Goal: Find specific page/section: Find specific page/section

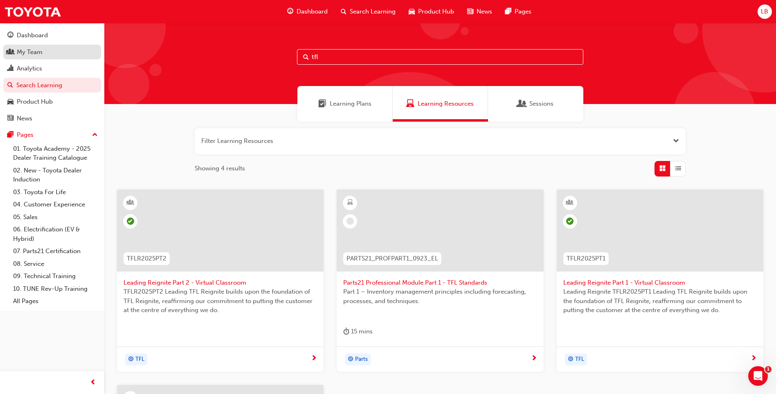
click at [39, 53] on div "My Team" at bounding box center [30, 51] width 26 height 9
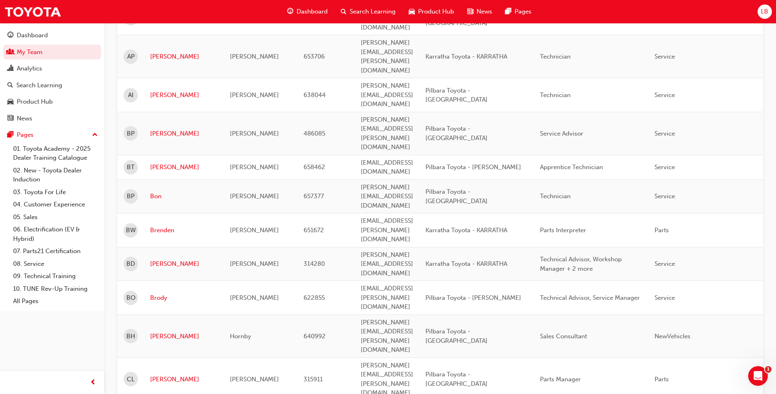
scroll to position [573, 0]
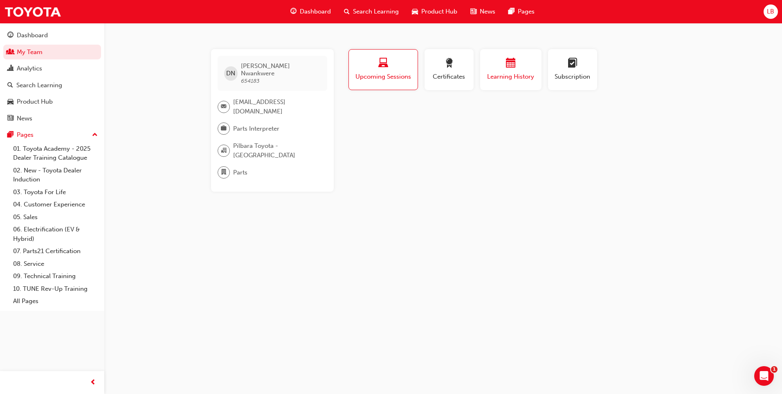
click at [522, 70] on div "button" at bounding box center [510, 64] width 49 height 13
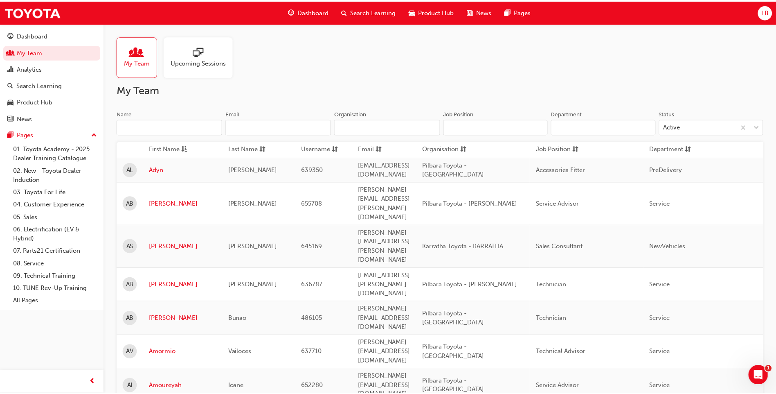
scroll to position [573, 0]
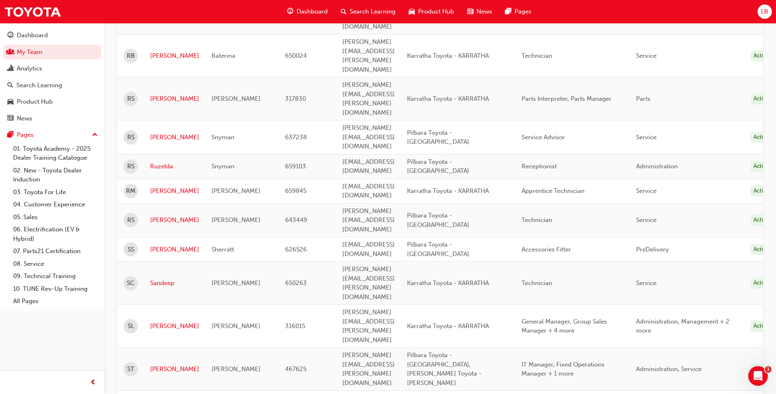
scroll to position [341, 0]
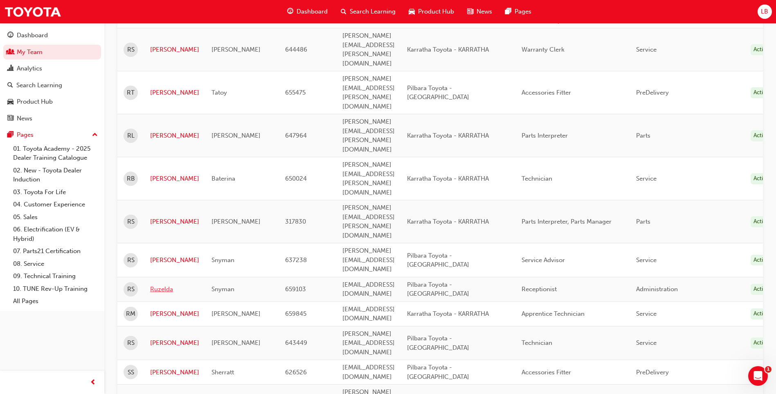
click at [156, 284] on link "Ruzelda" at bounding box center [174, 288] width 49 height 9
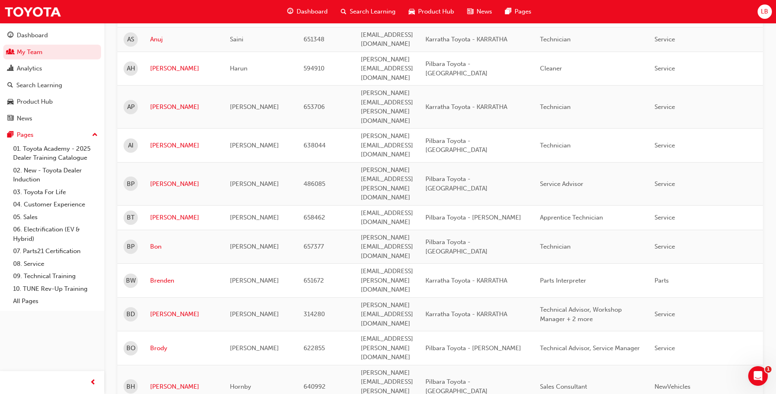
scroll to position [668, 0]
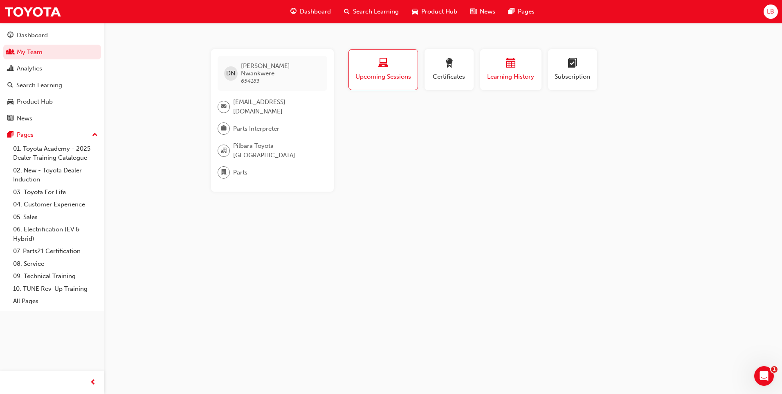
click at [512, 68] on span "calendar-icon" at bounding box center [511, 63] width 10 height 11
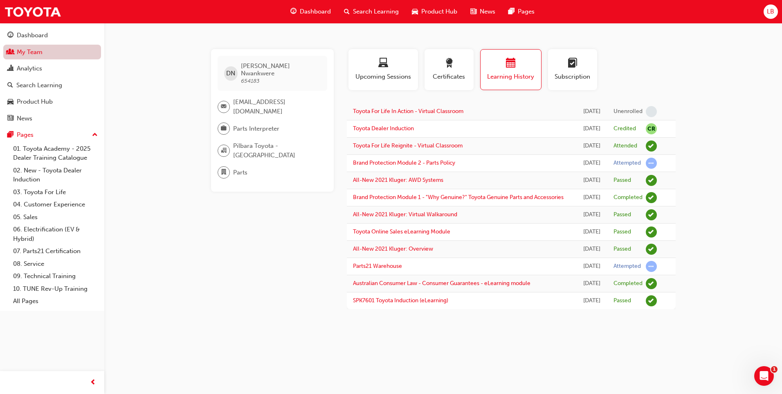
click at [43, 54] on link "My Team" at bounding box center [52, 52] width 98 height 15
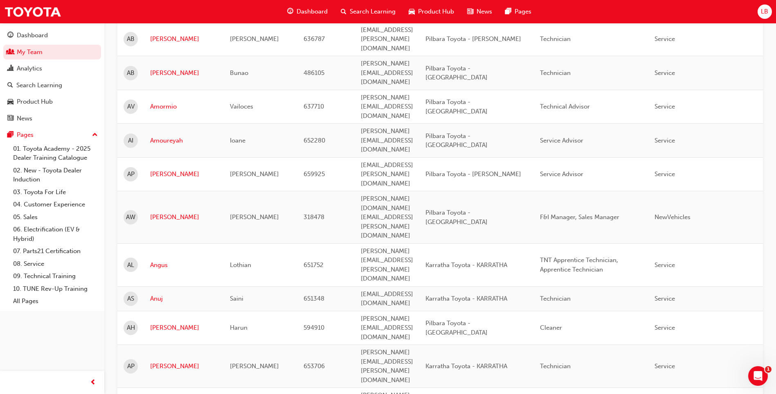
scroll to position [736, 0]
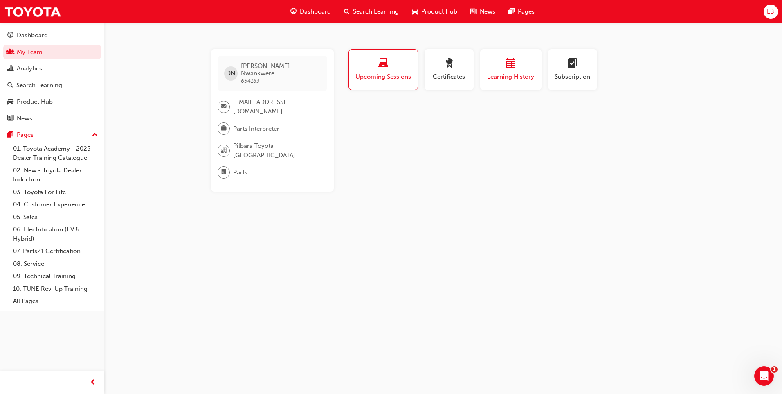
click at [503, 72] on span "Learning History" at bounding box center [510, 76] width 49 height 9
